Goal: Task Accomplishment & Management: Use online tool/utility

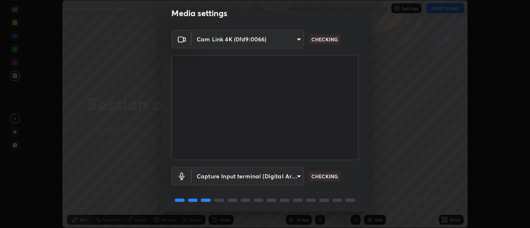
scroll to position [43, 0]
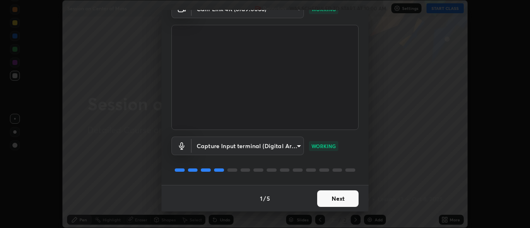
click at [329, 198] on button "Next" at bounding box center [337, 198] width 41 height 17
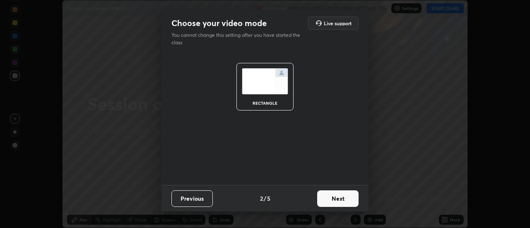
scroll to position [0, 0]
click at [328, 197] on button "Next" at bounding box center [337, 198] width 41 height 17
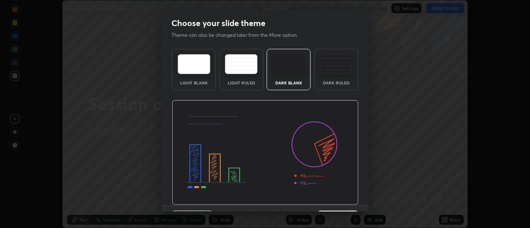
scroll to position [20, 0]
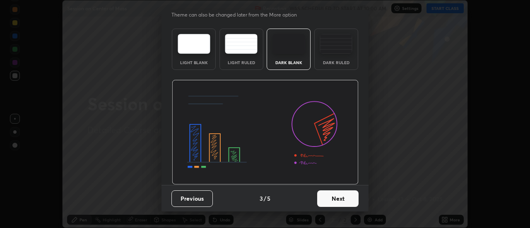
click at [331, 201] on button "Next" at bounding box center [337, 198] width 41 height 17
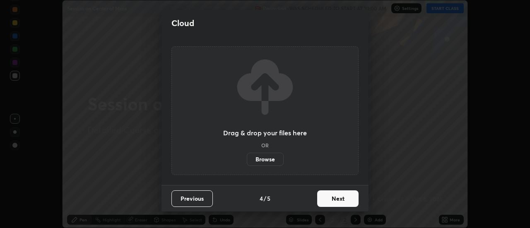
scroll to position [0, 0]
click at [332, 199] on button "Next" at bounding box center [337, 198] width 41 height 17
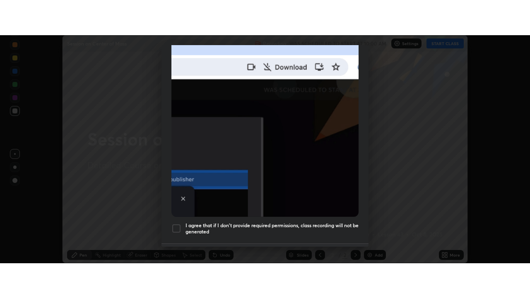
scroll to position [212, 0]
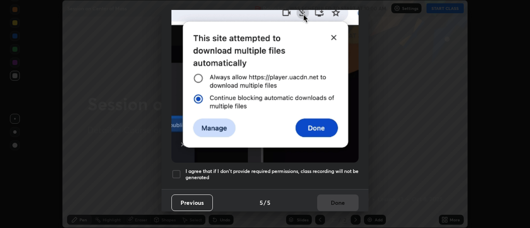
click at [175, 173] on div at bounding box center [176, 174] width 10 height 10
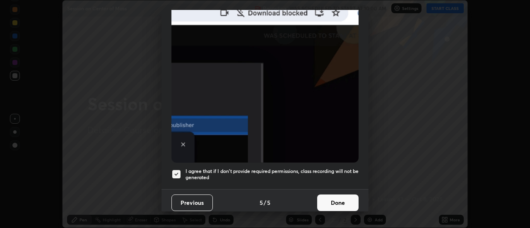
click at [333, 199] on button "Done" at bounding box center [337, 202] width 41 height 17
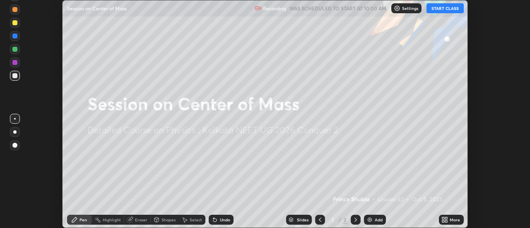
click at [448, 12] on button "START CLASS" at bounding box center [444, 8] width 37 height 10
click at [448, 219] on div "More" at bounding box center [451, 220] width 25 height 10
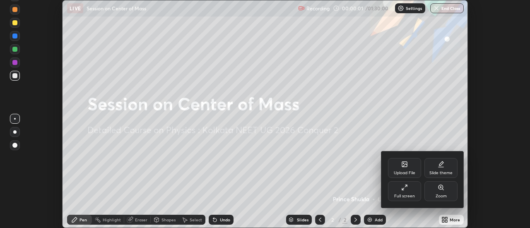
click at [408, 192] on div "Full screen" at bounding box center [404, 191] width 33 height 20
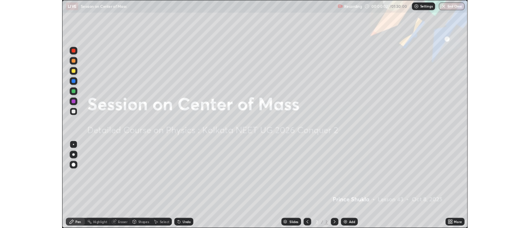
scroll to position [298, 530]
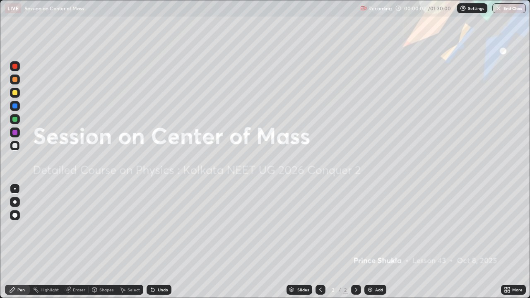
click at [376, 228] on div "Add" at bounding box center [379, 290] width 8 height 4
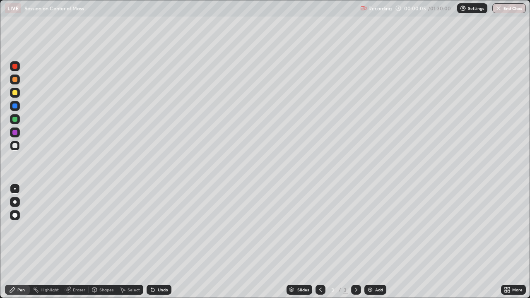
click at [17, 93] on div at bounding box center [14, 92] width 5 height 5
click at [17, 118] on div at bounding box center [14, 119] width 5 height 5
click at [105, 228] on div "Shapes" at bounding box center [106, 290] width 14 height 4
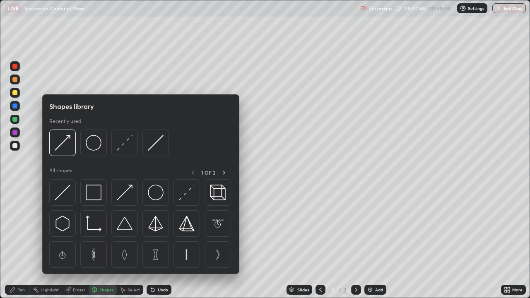
click at [80, 228] on div "Eraser" at bounding box center [79, 290] width 12 height 4
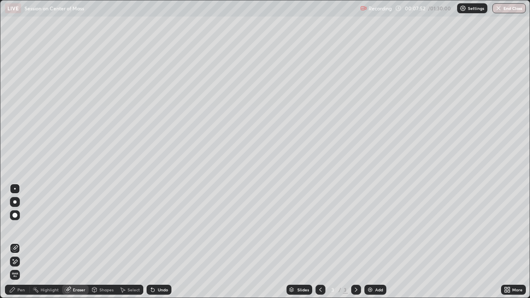
click at [24, 228] on div "Pen" at bounding box center [20, 290] width 7 height 4
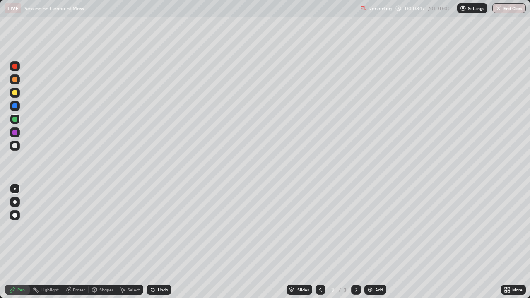
click at [375, 228] on div "Add" at bounding box center [379, 290] width 8 height 4
click at [319, 228] on icon at bounding box center [320, 289] width 7 height 7
click at [355, 228] on icon at bounding box center [355, 289] width 7 height 7
click at [319, 228] on icon at bounding box center [320, 289] width 7 height 7
click at [355, 228] on icon at bounding box center [355, 289] width 7 height 7
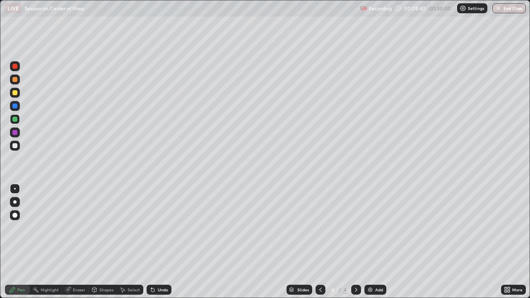
click at [319, 228] on icon at bounding box center [320, 289] width 7 height 7
click at [320, 228] on div at bounding box center [320, 290] width 10 height 10
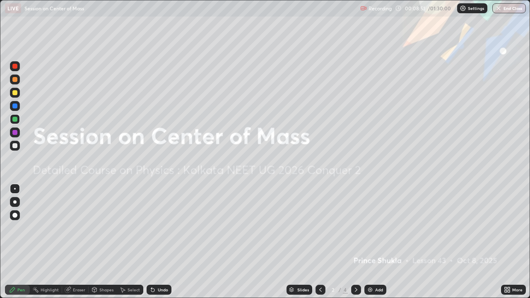
click at [356, 228] on icon at bounding box center [355, 289] width 7 height 7
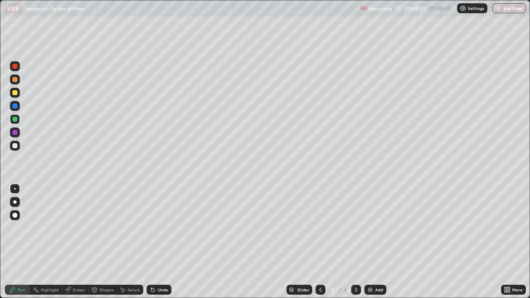
click at [359, 228] on div at bounding box center [356, 290] width 10 height 10
click at [320, 228] on icon at bounding box center [320, 290] width 2 height 4
click at [379, 228] on div "Add" at bounding box center [379, 290] width 8 height 4
click at [319, 228] on icon at bounding box center [320, 289] width 7 height 7
click at [355, 228] on icon at bounding box center [355, 289] width 7 height 7
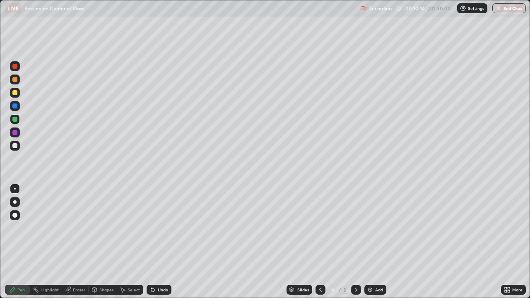
click at [18, 93] on div at bounding box center [15, 93] width 10 height 10
click at [17, 81] on div at bounding box center [14, 79] width 5 height 5
click at [17, 106] on div at bounding box center [14, 105] width 5 height 5
click at [15, 79] on div at bounding box center [14, 79] width 5 height 5
click at [16, 133] on div at bounding box center [14, 132] width 5 height 5
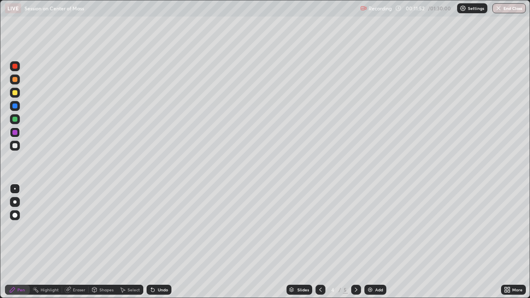
click at [151, 228] on icon at bounding box center [152, 289] width 3 height 3
click at [167, 228] on div "Undo" at bounding box center [158, 290] width 25 height 10
click at [168, 228] on div "Undo" at bounding box center [158, 290] width 25 height 10
click at [77, 228] on div "Eraser" at bounding box center [79, 290] width 12 height 4
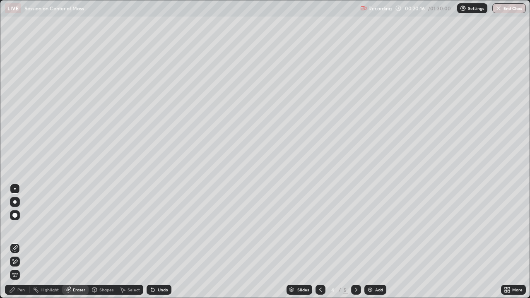
click at [14, 228] on icon at bounding box center [12, 289] width 7 height 7
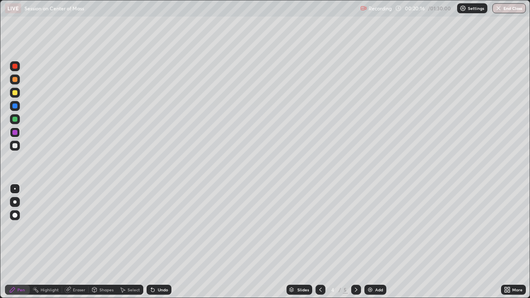
click at [16, 228] on div "Pen" at bounding box center [17, 290] width 25 height 10
click at [381, 228] on div "Add" at bounding box center [379, 290] width 8 height 4
click at [14, 93] on div at bounding box center [14, 92] width 5 height 5
click at [16, 79] on div at bounding box center [14, 79] width 5 height 5
click at [79, 228] on div "Eraser" at bounding box center [79, 290] width 12 height 4
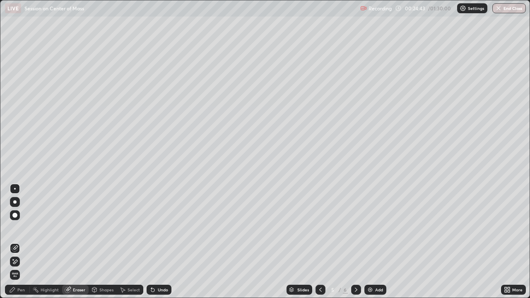
click at [20, 228] on div "Pen" at bounding box center [17, 290] width 25 height 10
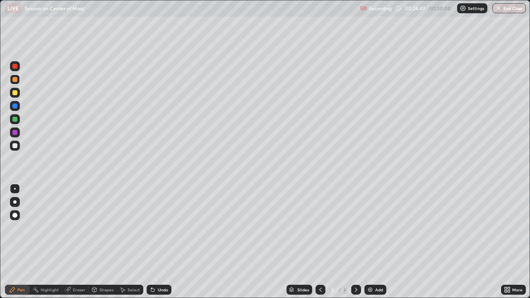
click at [164, 228] on div "Undo" at bounding box center [163, 290] width 10 height 4
click at [163, 228] on div "Undo" at bounding box center [163, 290] width 10 height 4
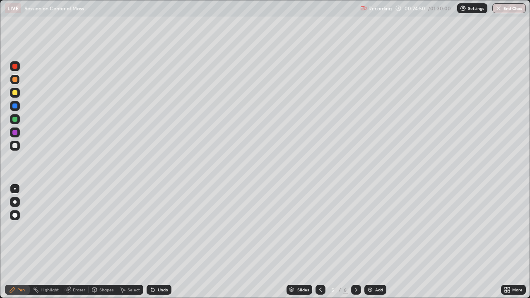
click at [162, 228] on div "Undo" at bounding box center [163, 290] width 10 height 4
click at [160, 228] on div "Undo" at bounding box center [158, 290] width 25 height 10
click at [161, 228] on div "Undo" at bounding box center [163, 290] width 10 height 4
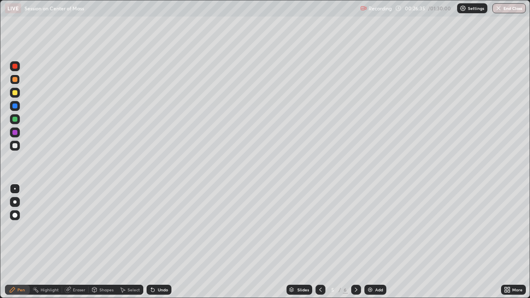
click at [161, 228] on div "Undo" at bounding box center [163, 290] width 10 height 4
click at [164, 228] on div "Undo" at bounding box center [163, 290] width 10 height 4
click at [319, 228] on icon at bounding box center [320, 289] width 7 height 7
click at [320, 228] on icon at bounding box center [320, 289] width 7 height 7
click at [355, 228] on icon at bounding box center [355, 289] width 7 height 7
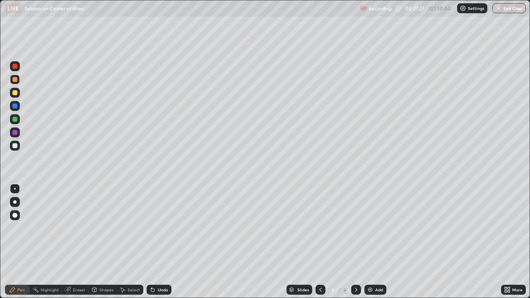
click at [356, 228] on icon at bounding box center [355, 289] width 7 height 7
click at [376, 228] on div "Add" at bounding box center [379, 290] width 8 height 4
click at [161, 228] on div "Undo" at bounding box center [163, 290] width 10 height 4
click at [355, 228] on icon at bounding box center [355, 289] width 7 height 7
click at [320, 228] on icon at bounding box center [320, 290] width 2 height 4
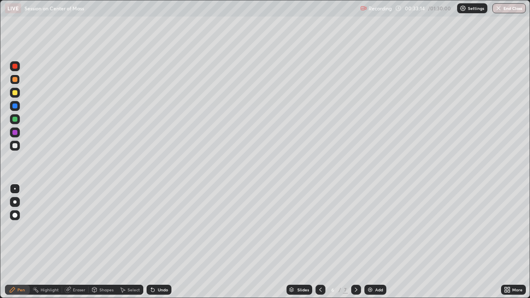
click at [319, 228] on icon at bounding box center [320, 290] width 2 height 4
click at [16, 146] on div at bounding box center [14, 145] width 5 height 5
click at [79, 228] on div "Eraser" at bounding box center [79, 290] width 12 height 4
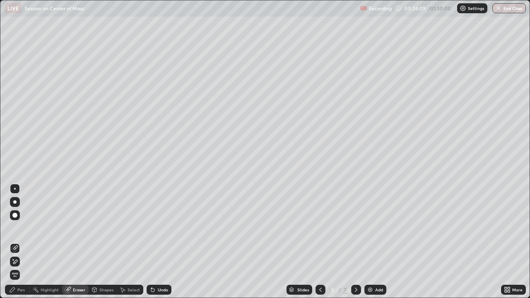
click at [17, 228] on div "Pen" at bounding box center [17, 290] width 25 height 10
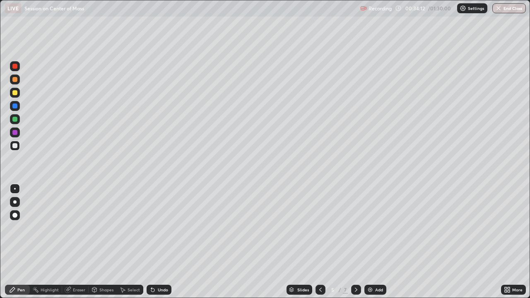
click at [19, 95] on div at bounding box center [15, 93] width 10 height 10
click at [378, 228] on div "Add" at bounding box center [379, 290] width 8 height 4
click at [15, 106] on div at bounding box center [14, 105] width 5 height 5
click at [17, 91] on div at bounding box center [14, 92] width 5 height 5
click at [319, 228] on icon at bounding box center [320, 289] width 7 height 7
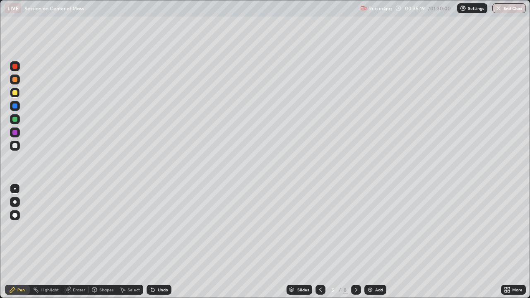
click at [355, 228] on icon at bounding box center [355, 289] width 7 height 7
click at [18, 94] on div at bounding box center [15, 93] width 10 height 10
click at [17, 78] on div at bounding box center [14, 79] width 5 height 5
click at [15, 93] on div at bounding box center [14, 92] width 5 height 5
click at [14, 82] on div at bounding box center [15, 79] width 10 height 10
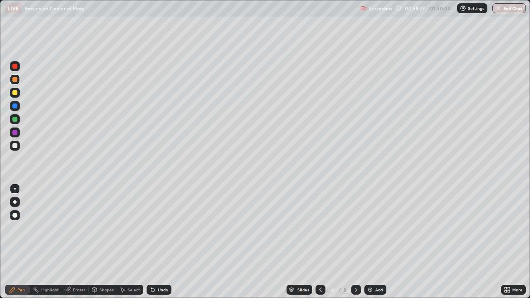
click at [14, 148] on div at bounding box center [14, 145] width 5 height 5
click at [161, 228] on div "Undo" at bounding box center [163, 290] width 10 height 4
click at [17, 93] on div at bounding box center [14, 92] width 5 height 5
click at [373, 228] on div "Add" at bounding box center [375, 290] width 22 height 10
click at [317, 228] on icon at bounding box center [320, 289] width 7 height 7
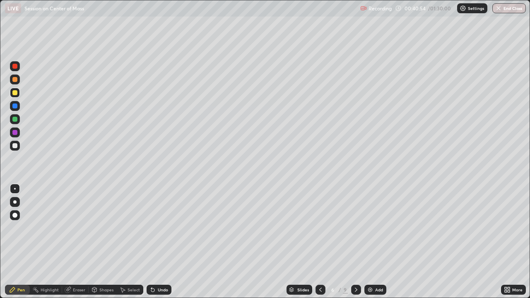
click at [355, 228] on icon at bounding box center [356, 290] width 2 height 4
click at [17, 83] on div at bounding box center [15, 79] width 10 height 10
click at [15, 93] on div at bounding box center [14, 92] width 5 height 5
click at [373, 228] on div "Add" at bounding box center [375, 290] width 22 height 10
click at [14, 67] on div at bounding box center [14, 66] width 5 height 5
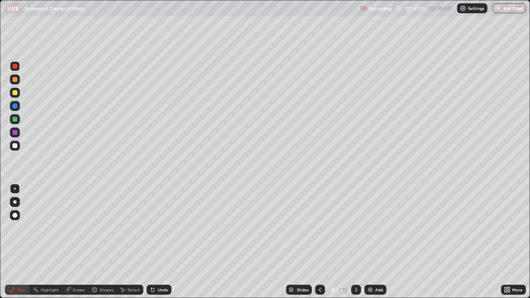
click at [15, 93] on div at bounding box center [14, 92] width 5 height 5
click at [17, 132] on div at bounding box center [14, 132] width 5 height 5
click at [16, 92] on div at bounding box center [14, 92] width 5 height 5
click at [15, 106] on div at bounding box center [14, 105] width 5 height 5
click at [381, 228] on div "Add" at bounding box center [379, 290] width 8 height 4
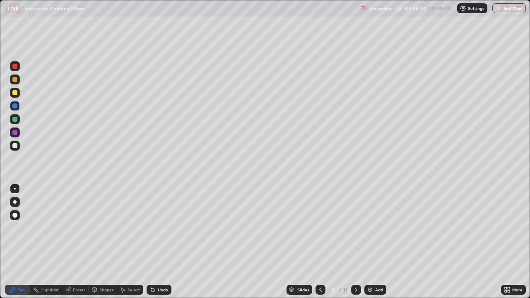
click at [16, 79] on div at bounding box center [14, 79] width 5 height 5
click at [0, 228] on div "Pen Highlight Eraser Shapes Select Undo Slides 9 / 11 Add More" at bounding box center [265, 289] width 530 height 17
click at [319, 228] on icon at bounding box center [320, 289] width 7 height 7
click at [352, 228] on icon at bounding box center [355, 289] width 7 height 7
click at [164, 228] on div "Undo" at bounding box center [158, 290] width 25 height 10
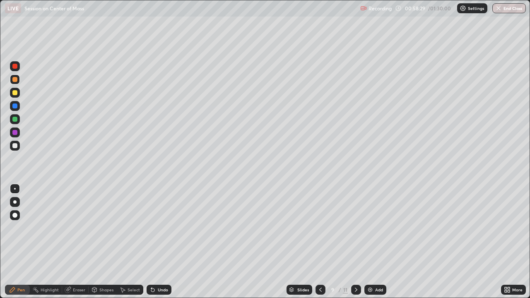
click at [164, 228] on div "Undo" at bounding box center [163, 290] width 10 height 4
click at [167, 228] on div "Undo" at bounding box center [163, 290] width 10 height 4
click at [383, 228] on div "Add" at bounding box center [375, 290] width 22 height 10
click at [15, 103] on div at bounding box center [14, 105] width 5 height 5
click at [17, 93] on div at bounding box center [14, 92] width 5 height 5
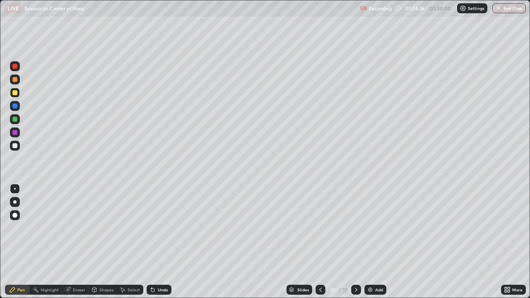
click at [17, 106] on div at bounding box center [14, 105] width 5 height 5
click at [16, 80] on div at bounding box center [14, 79] width 5 height 5
click at [36, 228] on rect at bounding box center [36, 290] width 4 height 4
click at [17, 228] on div "Pen" at bounding box center [17, 290] width 25 height 10
click at [319, 228] on icon at bounding box center [320, 289] width 7 height 7
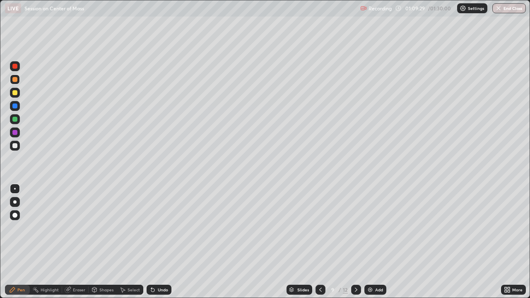
click at [355, 228] on icon at bounding box center [355, 289] width 7 height 7
click at [375, 228] on div "Add" at bounding box center [375, 290] width 22 height 10
click at [319, 228] on icon at bounding box center [320, 289] width 7 height 7
click at [355, 228] on icon at bounding box center [355, 289] width 7 height 7
click at [319, 228] on icon at bounding box center [320, 289] width 7 height 7
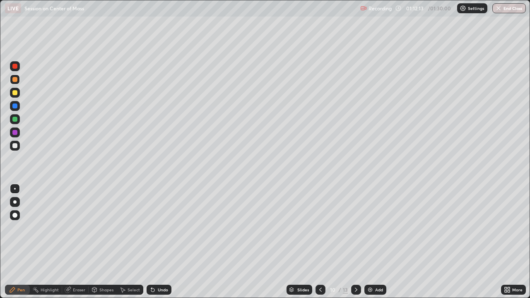
click at [356, 228] on icon at bounding box center [355, 289] width 7 height 7
click at [319, 228] on icon at bounding box center [320, 289] width 7 height 7
click at [355, 228] on icon at bounding box center [355, 289] width 7 height 7
click at [318, 228] on icon at bounding box center [320, 289] width 7 height 7
click at [355, 228] on icon at bounding box center [356, 290] width 2 height 4
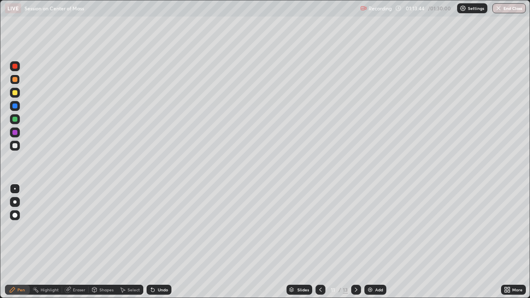
click at [319, 228] on icon at bounding box center [320, 289] width 7 height 7
click at [353, 228] on icon at bounding box center [355, 289] width 7 height 7
click at [18, 144] on div at bounding box center [15, 146] width 10 height 10
click at [372, 228] on img at bounding box center [370, 289] width 7 height 7
click at [319, 228] on icon at bounding box center [320, 289] width 7 height 7
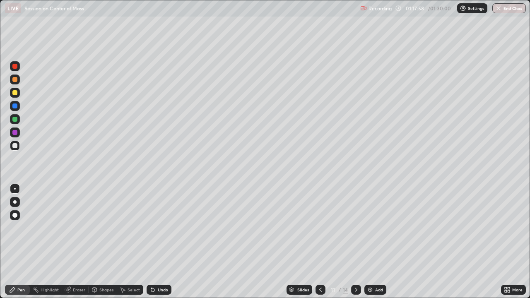
click at [355, 228] on icon at bounding box center [355, 289] width 7 height 7
click at [319, 228] on icon at bounding box center [320, 289] width 7 height 7
click at [355, 228] on icon at bounding box center [355, 289] width 7 height 7
click at [319, 228] on icon at bounding box center [320, 289] width 7 height 7
click at [355, 228] on icon at bounding box center [355, 289] width 7 height 7
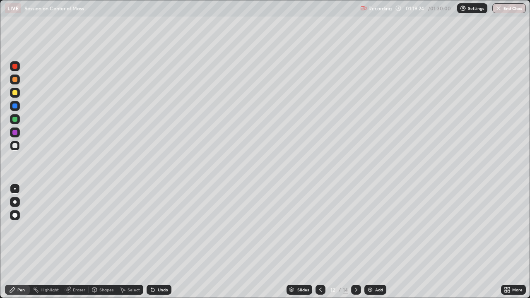
click at [167, 228] on div "Undo" at bounding box center [163, 290] width 10 height 4
click at [319, 228] on icon at bounding box center [320, 289] width 7 height 7
click at [316, 228] on div at bounding box center [320, 290] width 10 height 10
click at [317, 228] on div at bounding box center [320, 290] width 10 height 10
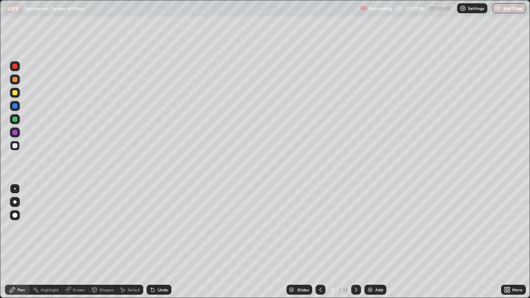
click at [321, 228] on icon at bounding box center [320, 289] width 7 height 7
click at [320, 228] on icon at bounding box center [320, 289] width 7 height 7
click at [355, 228] on icon at bounding box center [355, 289] width 7 height 7
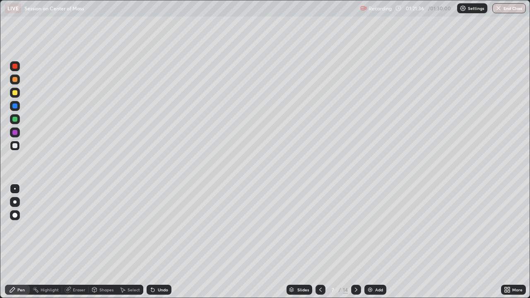
click at [321, 228] on icon at bounding box center [320, 289] width 7 height 7
click at [320, 228] on icon at bounding box center [320, 289] width 7 height 7
click at [320, 228] on icon at bounding box center [320, 290] width 2 height 4
click at [357, 228] on icon at bounding box center [355, 289] width 7 height 7
click at [355, 228] on icon at bounding box center [356, 290] width 2 height 4
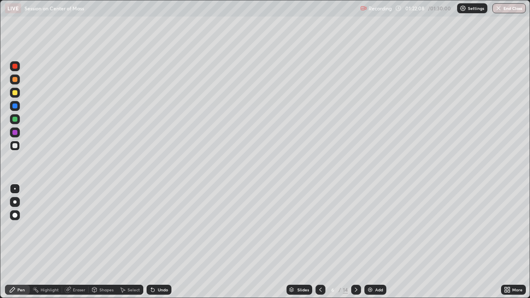
click at [355, 228] on icon at bounding box center [355, 289] width 7 height 7
click at [355, 228] on div at bounding box center [356, 290] width 10 height 10
click at [356, 228] on icon at bounding box center [355, 289] width 7 height 7
click at [358, 228] on div at bounding box center [356, 290] width 10 height 10
click at [355, 228] on div at bounding box center [356, 290] width 10 height 10
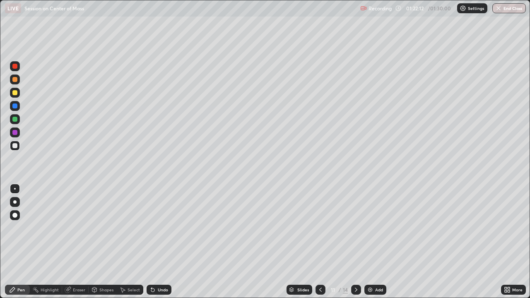
click at [355, 228] on icon at bounding box center [355, 289] width 7 height 7
click at [18, 120] on div at bounding box center [15, 119] width 10 height 10
click at [318, 228] on icon at bounding box center [320, 289] width 7 height 7
click at [355, 228] on icon at bounding box center [355, 289] width 7 height 7
click at [167, 228] on div "Undo" at bounding box center [158, 290] width 25 height 10
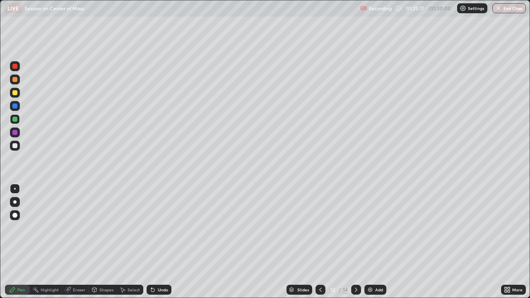
click at [167, 228] on div "Undo" at bounding box center [158, 290] width 25 height 10
click at [164, 228] on div "Undo" at bounding box center [163, 290] width 10 height 4
click at [510, 9] on button "End Class" at bounding box center [509, 8] width 34 height 10
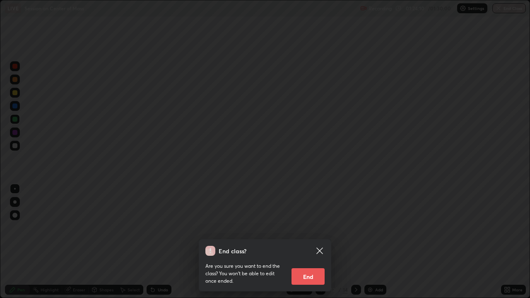
click at [313, 228] on button "End" at bounding box center [307, 276] width 33 height 17
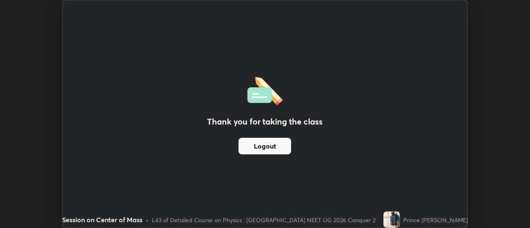
scroll to position [41145, 40843]
